Goal: Navigation & Orientation: Find specific page/section

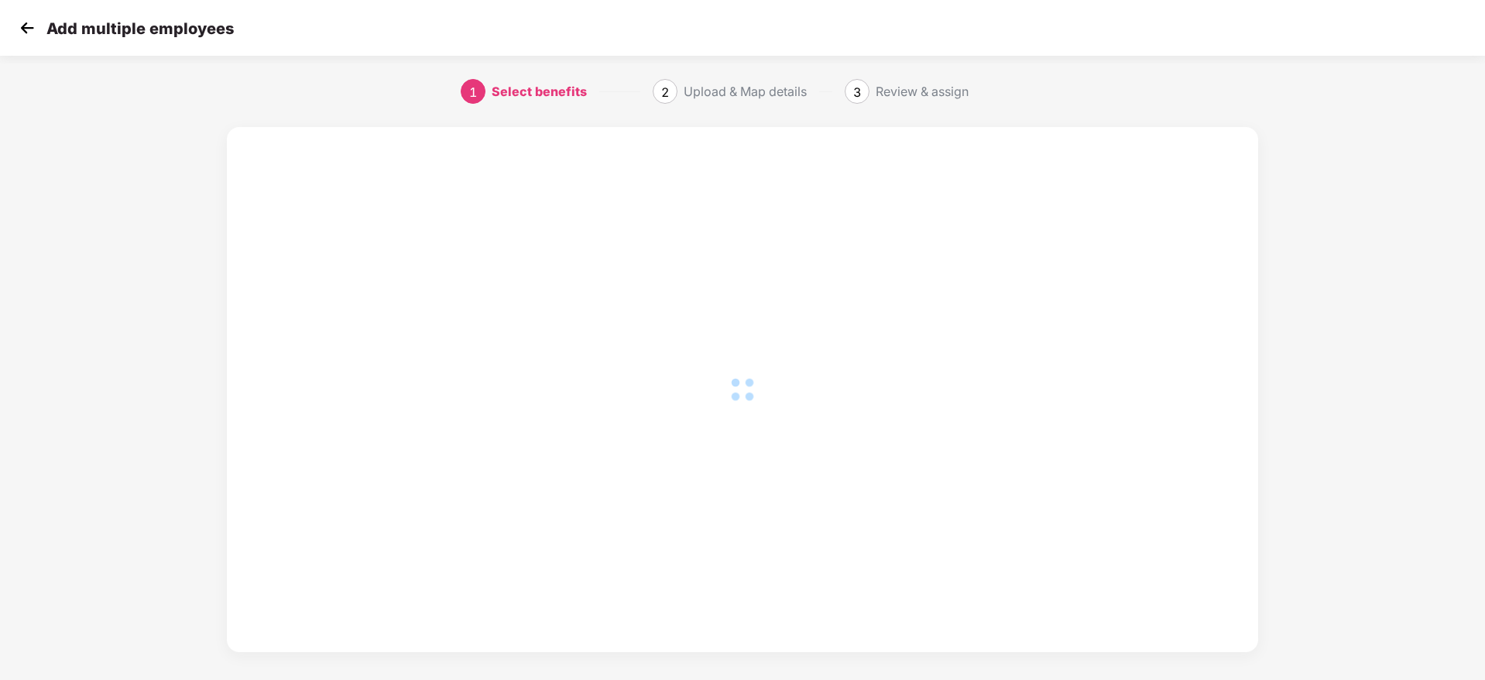
scroll to position [0, 2]
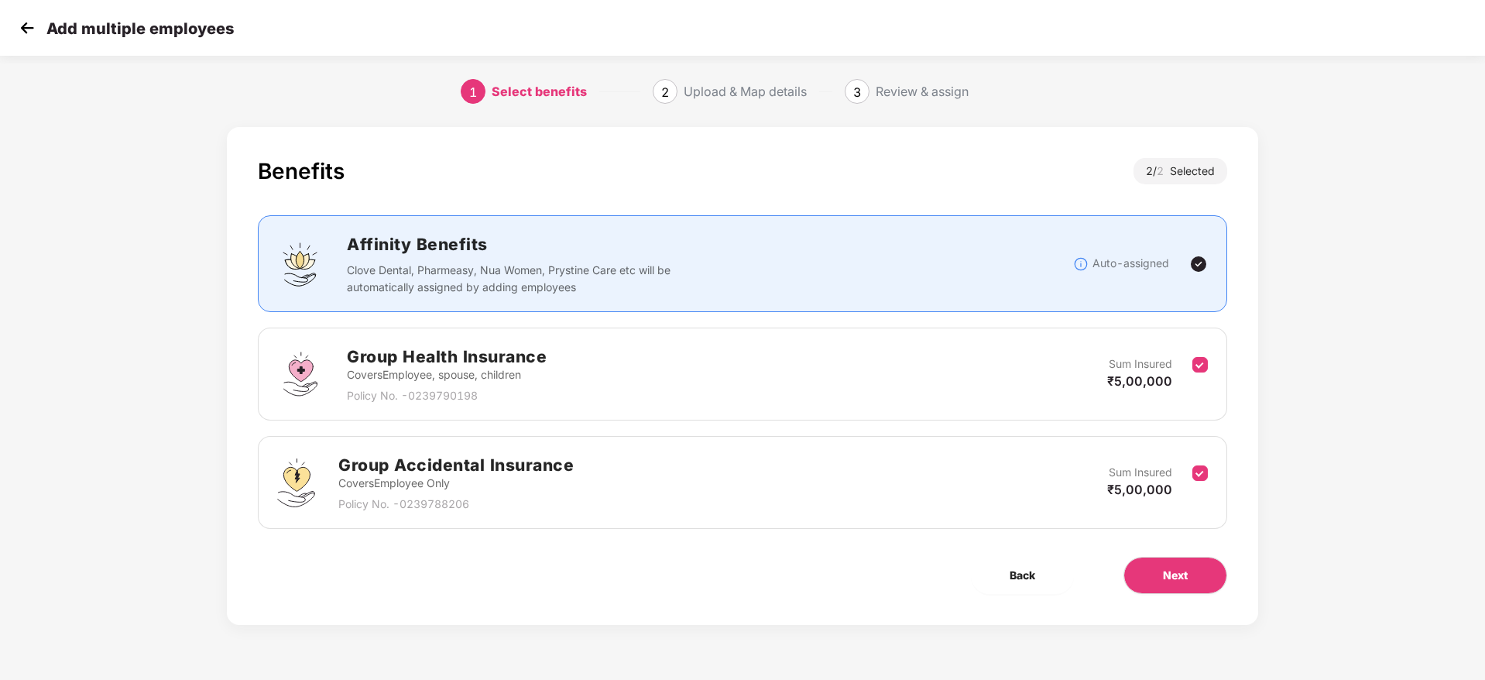
click at [26, 29] on img at bounding box center [26, 27] width 23 height 23
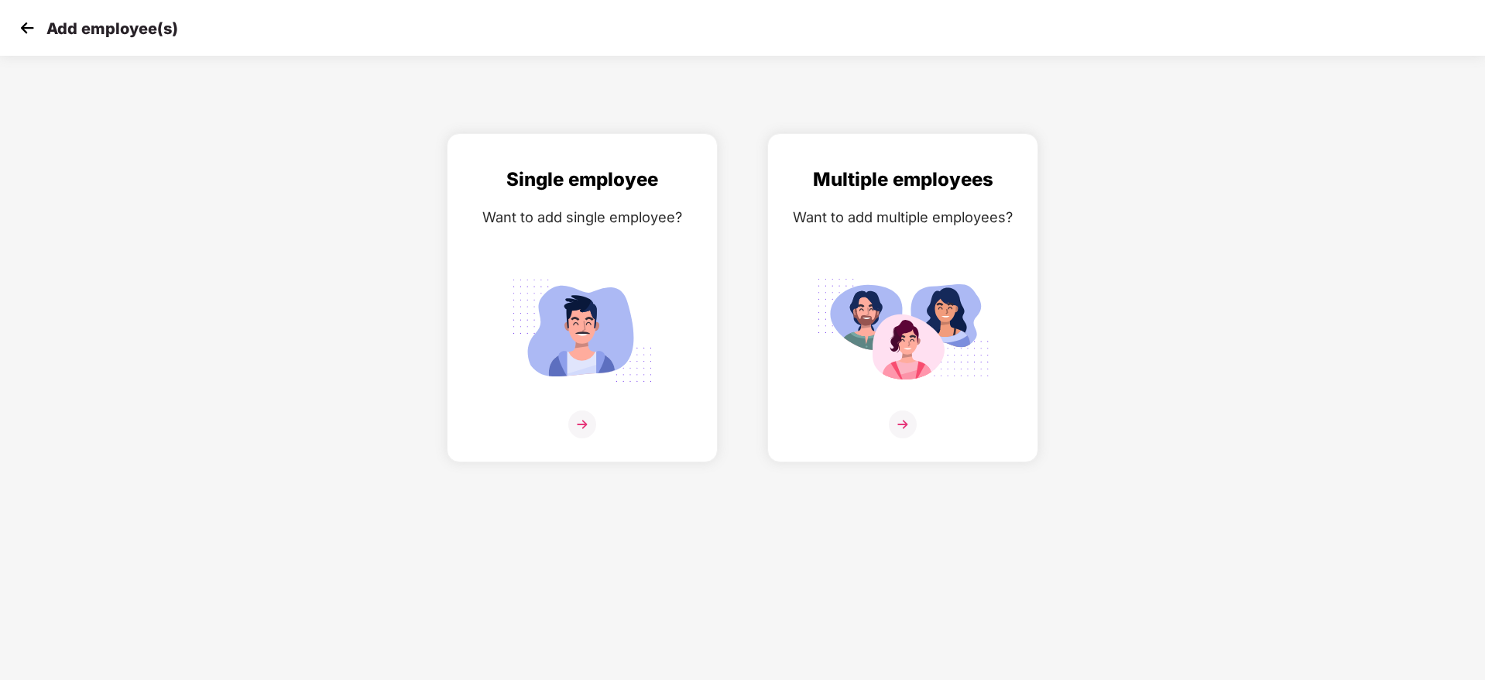
click at [21, 23] on img at bounding box center [26, 27] width 23 height 23
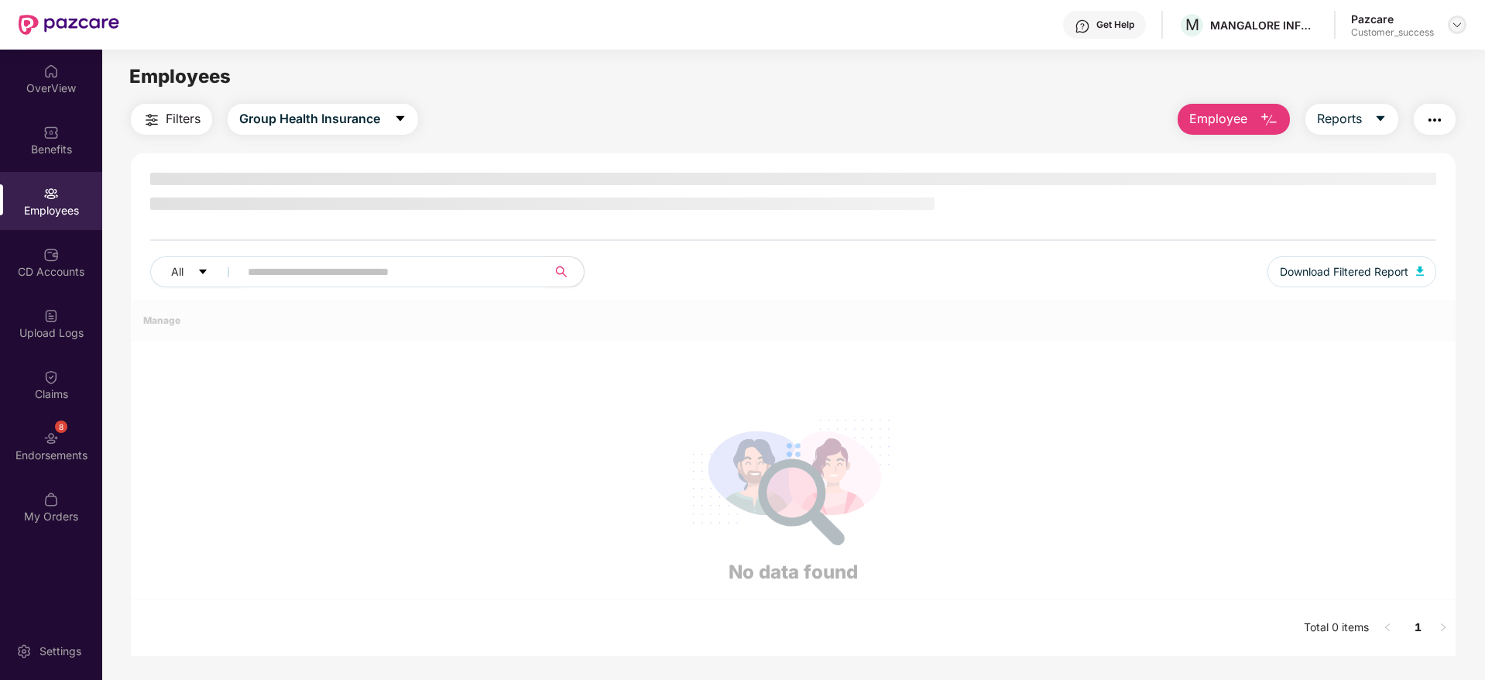
click at [1452, 19] on img at bounding box center [1457, 25] width 12 height 12
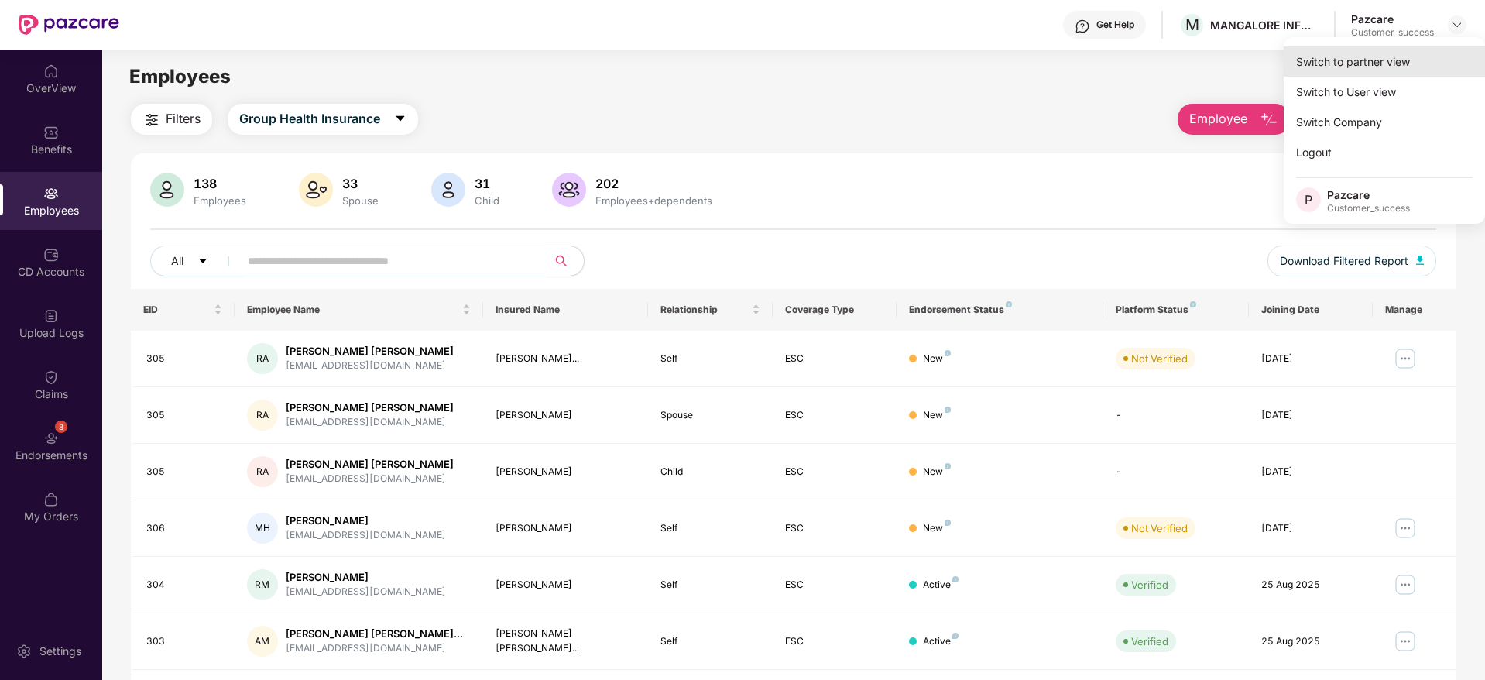
click at [1420, 54] on div "Switch to partner view" at bounding box center [1384, 61] width 201 height 30
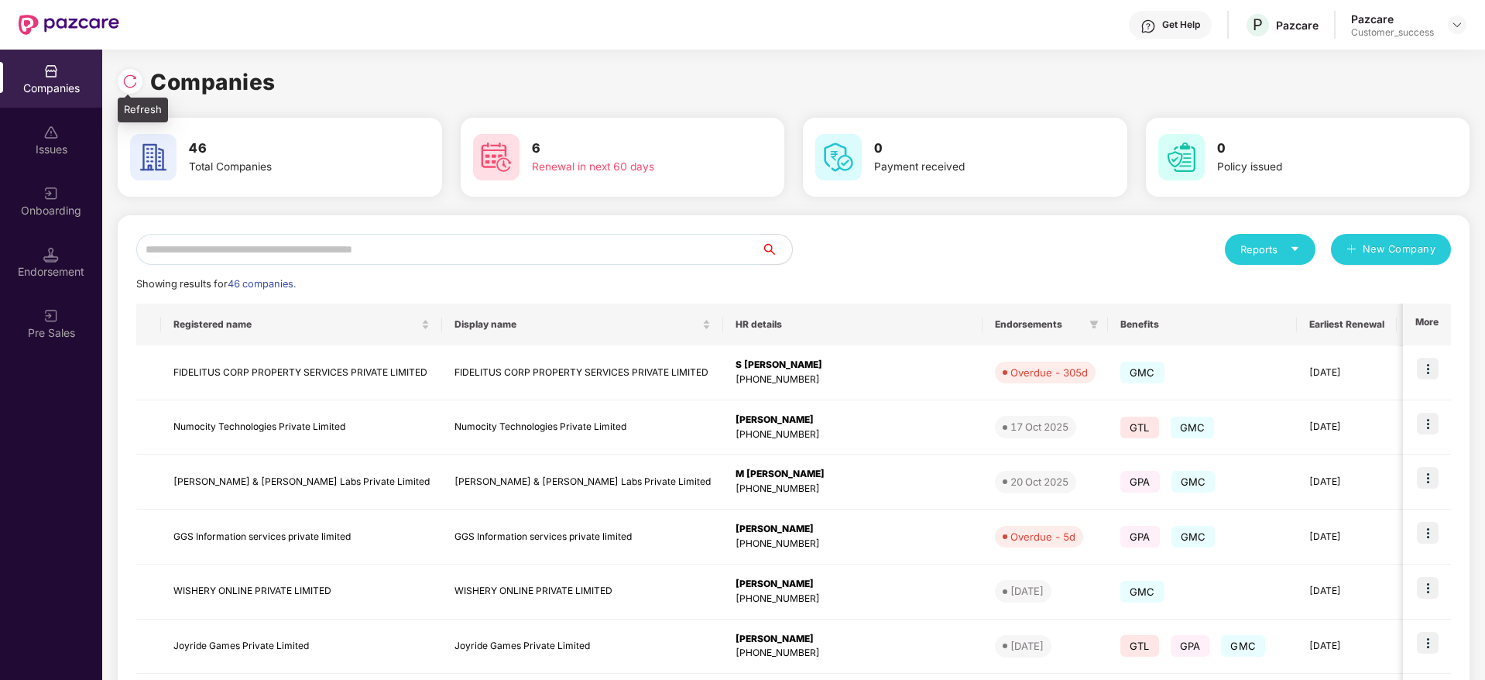
click at [132, 74] on img at bounding box center [129, 81] width 15 height 15
